Goal: Task Accomplishment & Management: Manage account settings

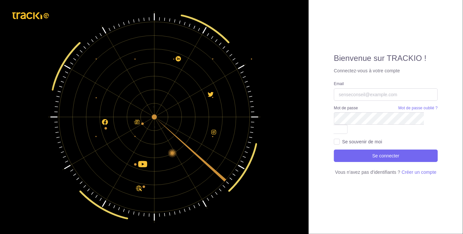
type input "[EMAIL_ADDRESS][DOMAIN_NAME]"
click at [417, 101] on input "[EMAIL_ADDRESS][DOMAIN_NAME]" at bounding box center [386, 94] width 104 height 12
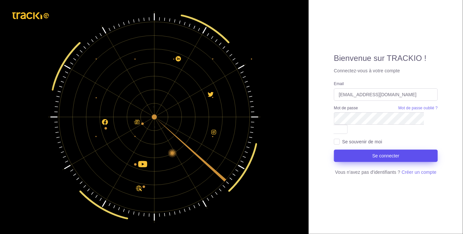
click at [401, 153] on button "Se connecter" at bounding box center [386, 156] width 104 height 12
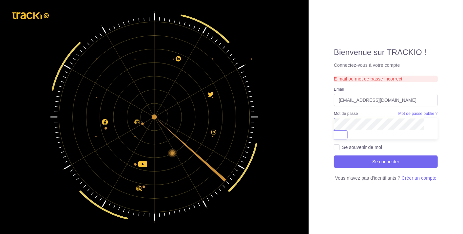
click at [301, 112] on div "Bienvenue sur TRACKIO ! Connectez-vous à votre compte E-mail ou mot de passe in…" at bounding box center [231, 117] width 463 height 234
click at [334, 156] on button "Se connecter" at bounding box center [386, 162] width 104 height 12
click at [314, 127] on div "Bienvenue sur TRACKIO ! Connectez-vous à votre compte E-mail ou mot de passe in…" at bounding box center [386, 117] width 154 height 234
click at [342, 144] on label "Se souvenir de moi" at bounding box center [362, 147] width 40 height 7
click at [336, 144] on input "Se souvenir de moi" at bounding box center [337, 147] width 6 height 6
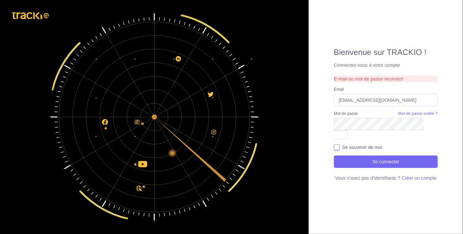
checkbox input "true"
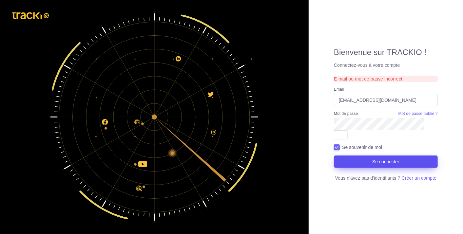
click at [353, 156] on button "Se connecter" at bounding box center [386, 162] width 104 height 12
